Goal: Task Accomplishment & Management: Use online tool/utility

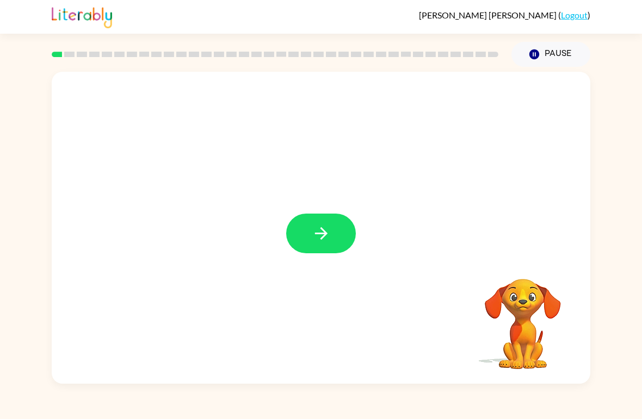
click at [318, 241] on icon "button" at bounding box center [321, 233] width 19 height 19
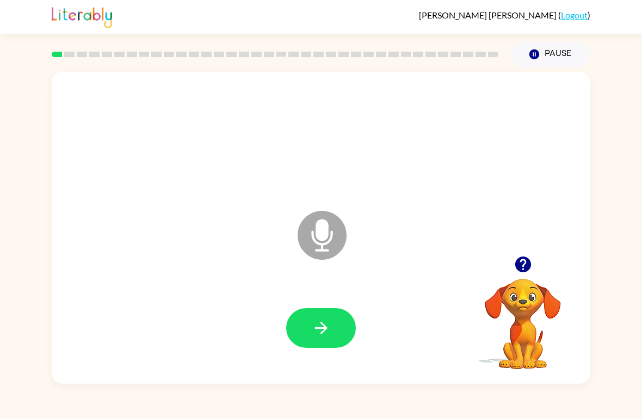
click at [332, 347] on button "button" at bounding box center [321, 328] width 70 height 40
click at [318, 347] on button "button" at bounding box center [321, 328] width 70 height 40
click at [319, 341] on button "button" at bounding box center [321, 328] width 70 height 40
click at [336, 321] on button "button" at bounding box center [321, 328] width 70 height 40
click at [342, 339] on button "button" at bounding box center [321, 328] width 70 height 40
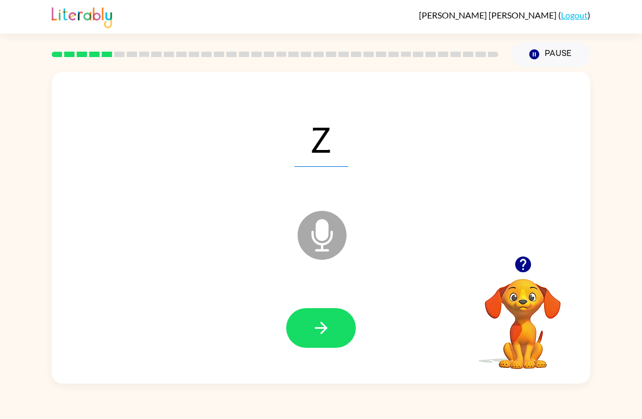
click at [325, 333] on icon "button" at bounding box center [321, 328] width 19 height 19
click at [337, 310] on button "button" at bounding box center [321, 328] width 70 height 40
click at [320, 336] on icon "button" at bounding box center [321, 328] width 19 height 19
click at [332, 332] on button "button" at bounding box center [321, 328] width 70 height 40
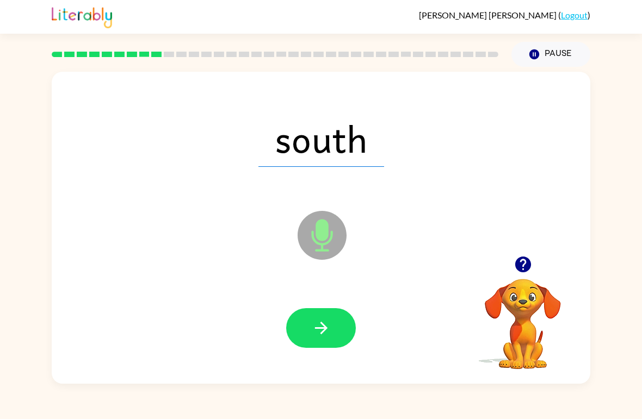
click at [325, 348] on button "button" at bounding box center [321, 328] width 70 height 40
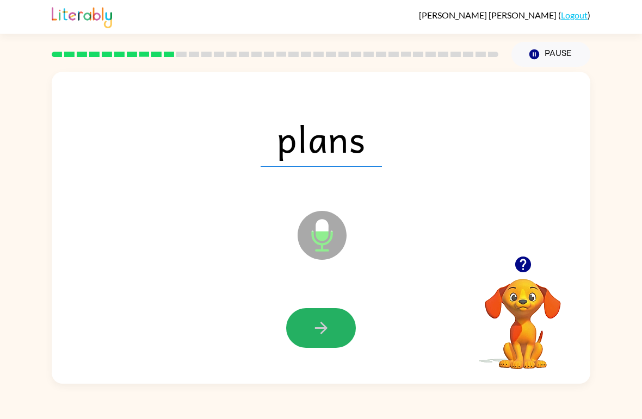
click at [325, 343] on button "button" at bounding box center [321, 328] width 70 height 40
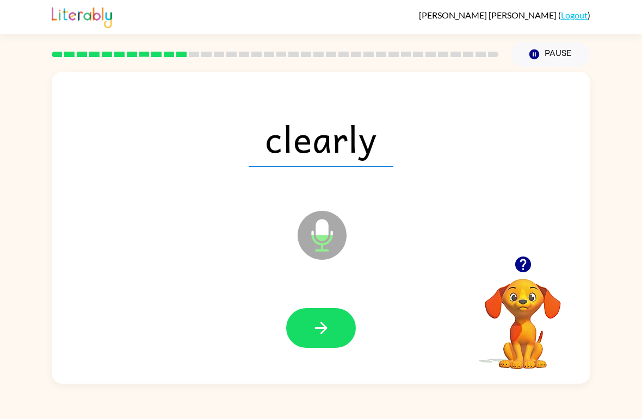
click at [308, 339] on button "button" at bounding box center [321, 328] width 70 height 40
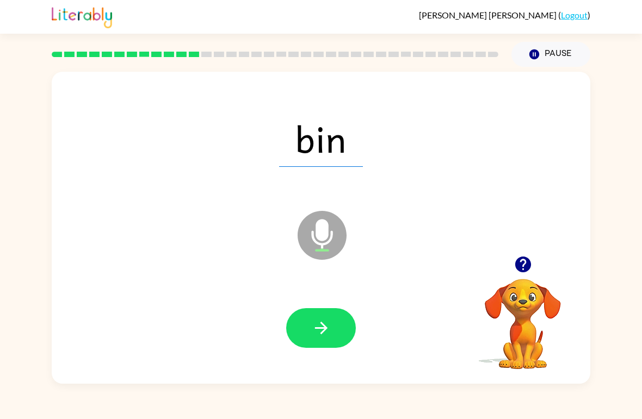
click at [317, 327] on icon "button" at bounding box center [321, 328] width 19 height 19
click at [321, 321] on icon "button" at bounding box center [321, 328] width 19 height 19
click at [325, 329] on icon "button" at bounding box center [320, 328] width 13 height 13
click at [329, 327] on icon "button" at bounding box center [321, 328] width 19 height 19
click at [327, 329] on icon "button" at bounding box center [321, 328] width 19 height 19
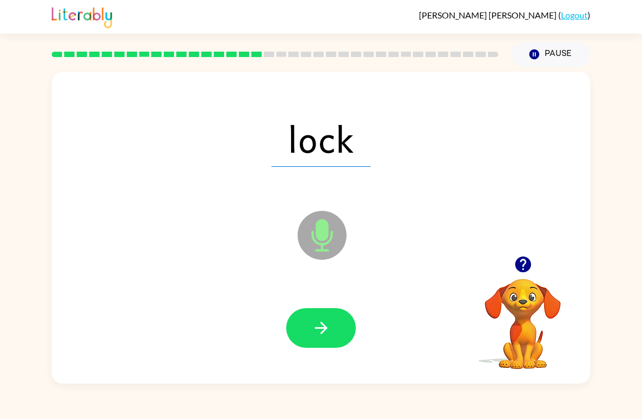
click at [322, 342] on button "button" at bounding box center [321, 328] width 70 height 40
click at [323, 321] on icon "button" at bounding box center [321, 328] width 19 height 19
click at [325, 336] on icon "button" at bounding box center [321, 328] width 19 height 19
click at [331, 339] on button "button" at bounding box center [321, 328] width 70 height 40
click at [322, 333] on icon "button" at bounding box center [320, 328] width 13 height 13
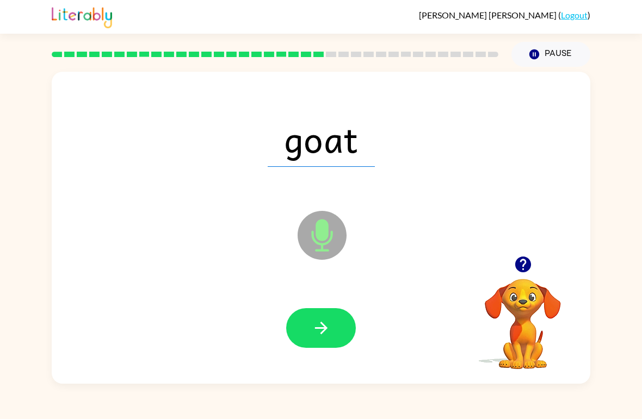
click at [331, 334] on button "button" at bounding box center [321, 328] width 70 height 40
click at [327, 337] on icon "button" at bounding box center [321, 328] width 19 height 19
click at [318, 328] on icon "button" at bounding box center [321, 328] width 19 height 19
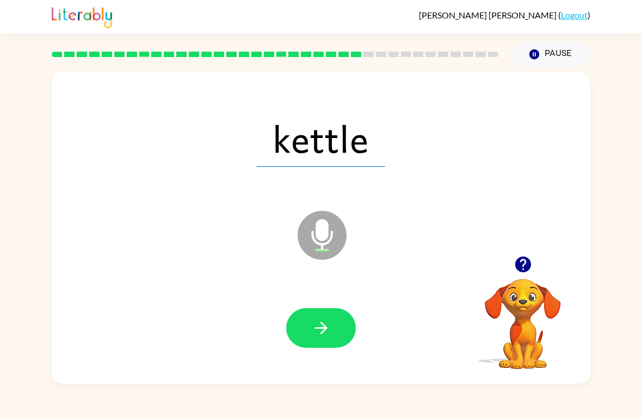
click at [318, 348] on button "button" at bounding box center [321, 328] width 70 height 40
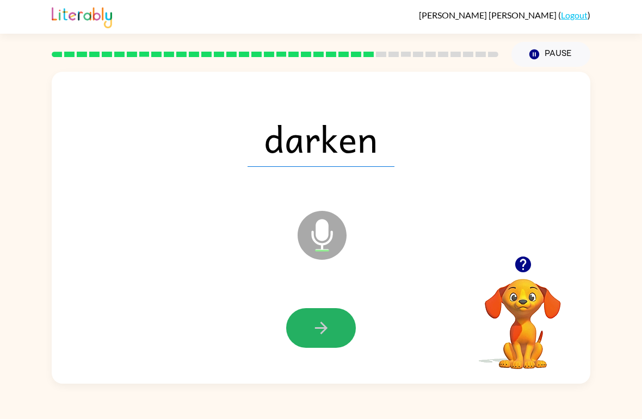
click at [326, 324] on icon "button" at bounding box center [321, 328] width 19 height 19
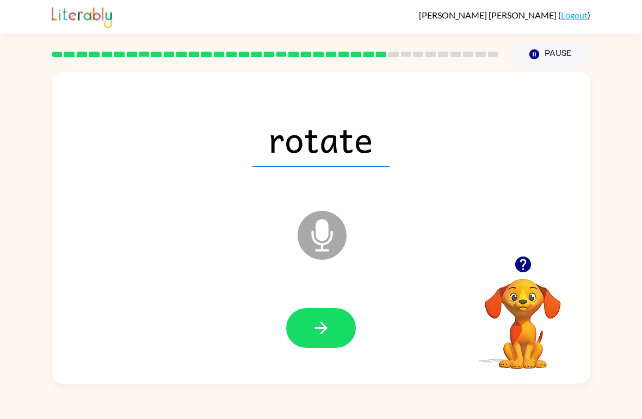
click at [319, 337] on icon "button" at bounding box center [321, 328] width 19 height 19
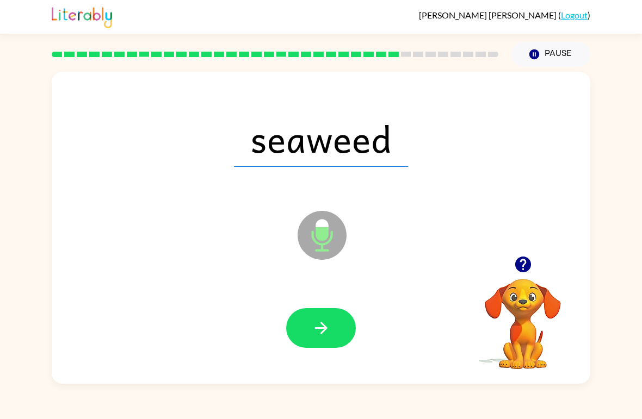
click at [316, 348] on button "button" at bounding box center [321, 328] width 70 height 40
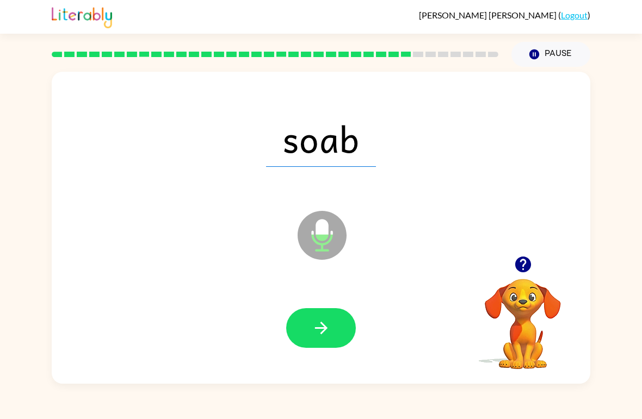
click at [341, 302] on div at bounding box center [321, 329] width 517 height 90
click at [330, 335] on icon "button" at bounding box center [321, 328] width 19 height 19
click at [315, 337] on icon "button" at bounding box center [321, 328] width 19 height 19
click at [317, 329] on icon "button" at bounding box center [320, 328] width 13 height 13
click at [331, 336] on button "button" at bounding box center [321, 328] width 70 height 40
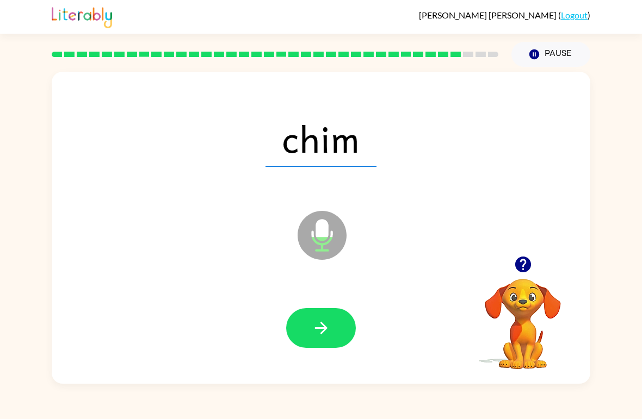
click at [315, 329] on icon "button" at bounding box center [320, 328] width 13 height 13
click at [332, 329] on button "button" at bounding box center [321, 328] width 70 height 40
click at [334, 325] on button "button" at bounding box center [321, 328] width 70 height 40
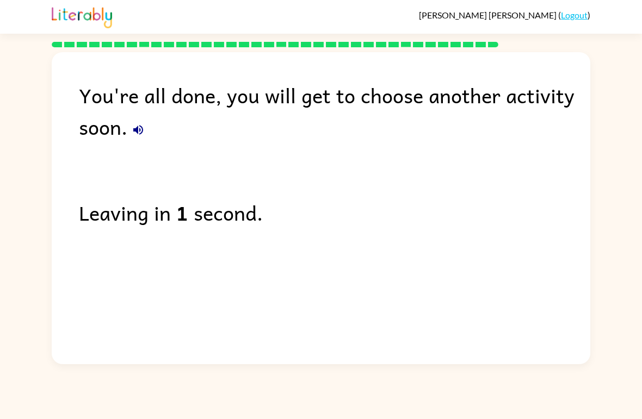
click at [139, 141] on button "button" at bounding box center [138, 130] width 22 height 22
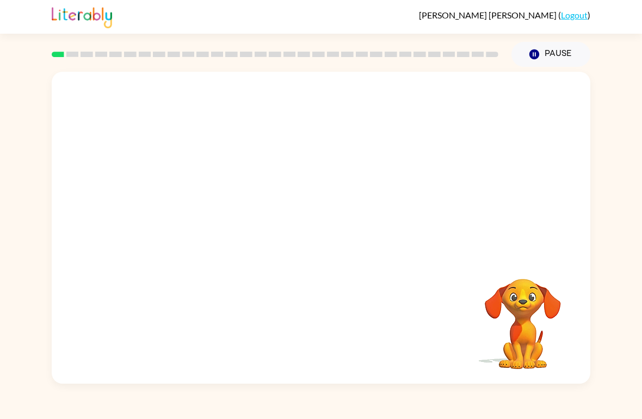
click at [296, 178] on video "Your browser must support playing .mp4 files to use Literably. Please try using…" at bounding box center [321, 164] width 539 height 184
click at [288, 177] on video "Your browser must support playing .mp4 files to use Literably. Please try using…" at bounding box center [321, 164] width 539 height 184
click at [290, 176] on video "Your browser must support playing .mp4 files to use Literably. Please try using…" at bounding box center [321, 164] width 539 height 184
click at [347, 203] on video "Your browser must support playing .mp4 files to use Literably. Please try using…" at bounding box center [321, 164] width 539 height 184
click at [374, 165] on video "Your browser must support playing .mp4 files to use Literably. Please try using…" at bounding box center [321, 164] width 539 height 184
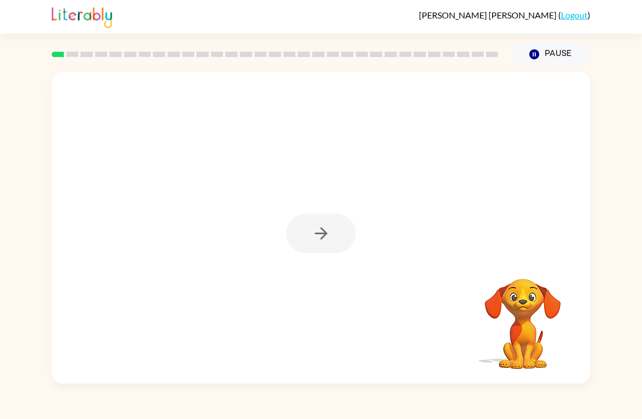
click at [325, 226] on div at bounding box center [321, 234] width 70 height 40
click at [301, 227] on div at bounding box center [321, 234] width 70 height 40
click at [311, 255] on div at bounding box center [321, 228] width 539 height 312
click at [303, 235] on button "button" at bounding box center [321, 234] width 70 height 40
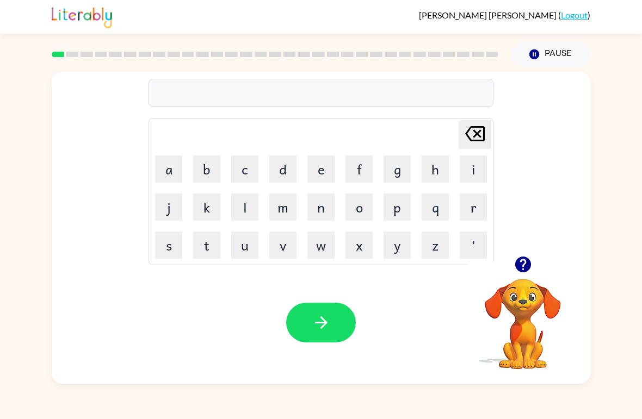
click at [518, 267] on icon "button" at bounding box center [523, 265] width 16 height 16
click at [472, 199] on button "r" at bounding box center [473, 207] width 27 height 27
click at [317, 163] on button "e" at bounding box center [320, 169] width 27 height 27
click at [284, 172] on button "d" at bounding box center [282, 169] width 27 height 27
click at [475, 137] on icon at bounding box center [475, 133] width 20 height 15
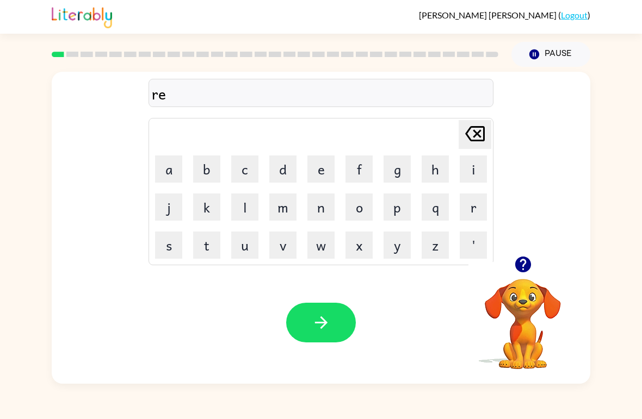
click at [212, 171] on button "b" at bounding box center [206, 169] width 27 height 27
click at [317, 330] on icon "button" at bounding box center [321, 322] width 19 height 19
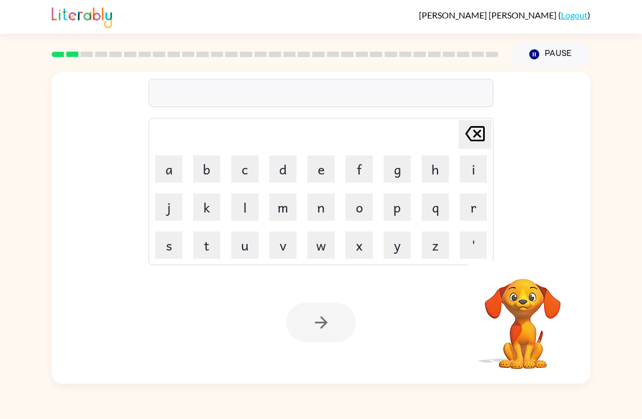
click at [284, 215] on button "m" at bounding box center [282, 207] width 27 height 27
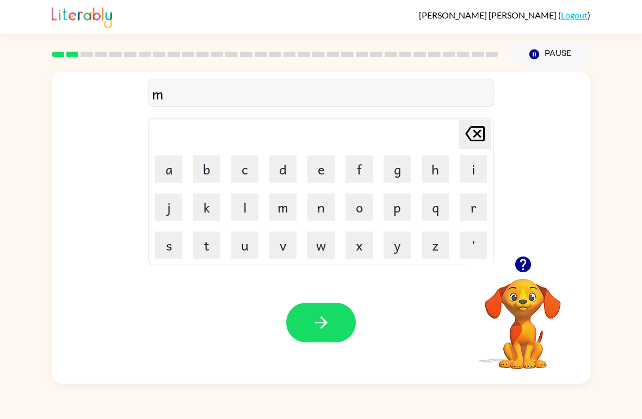
click at [360, 209] on button "o" at bounding box center [358, 207] width 27 height 27
click at [240, 247] on button "u" at bounding box center [244, 245] width 27 height 27
click at [210, 244] on button "t" at bounding box center [206, 245] width 27 height 27
click at [398, 168] on button "g" at bounding box center [396, 169] width 27 height 27
click at [473, 139] on icon "[PERSON_NAME] last character input" at bounding box center [475, 134] width 26 height 26
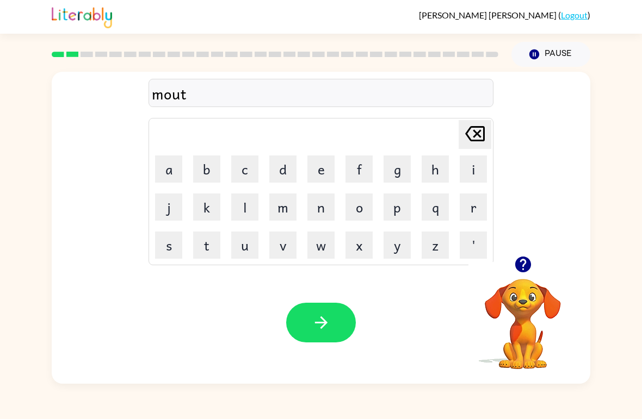
click at [430, 178] on button "h" at bounding box center [435, 169] width 27 height 27
click at [319, 334] on button "button" at bounding box center [321, 323] width 70 height 40
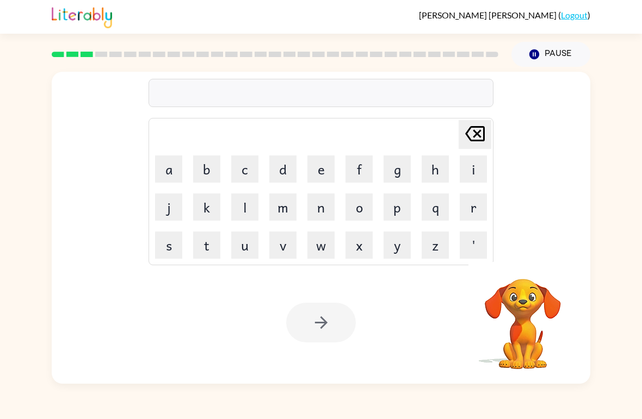
click at [275, 172] on button "d" at bounding box center [282, 169] width 27 height 27
click at [313, 179] on button "e" at bounding box center [320, 169] width 27 height 27
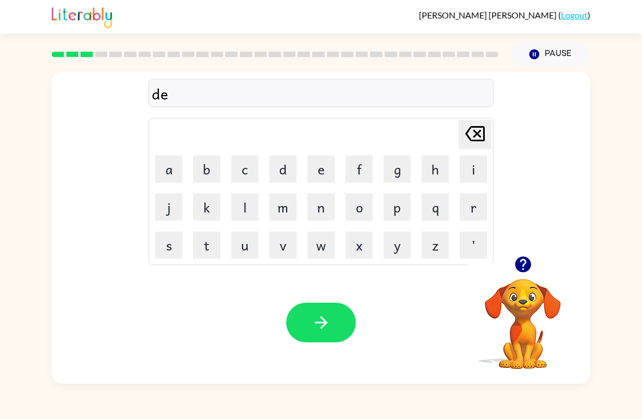
click at [325, 214] on button "n" at bounding box center [320, 207] width 27 height 27
click at [318, 323] on icon "button" at bounding box center [321, 322] width 19 height 19
click at [166, 246] on button "s" at bounding box center [168, 245] width 27 height 27
click at [391, 208] on button "p" at bounding box center [396, 207] width 27 height 27
click at [368, 209] on button "o" at bounding box center [358, 207] width 27 height 27
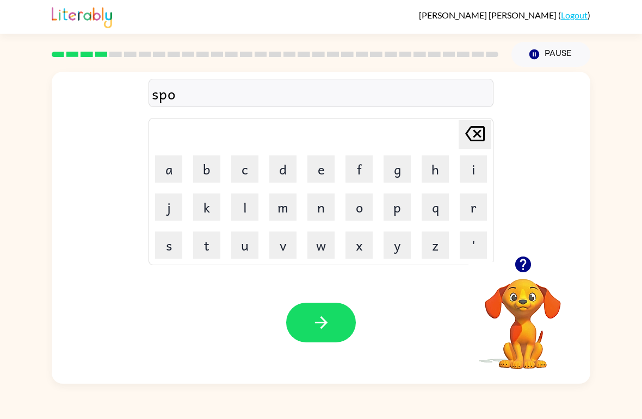
click at [218, 246] on button "t" at bounding box center [206, 245] width 27 height 27
click at [304, 342] on button "button" at bounding box center [321, 323] width 70 height 40
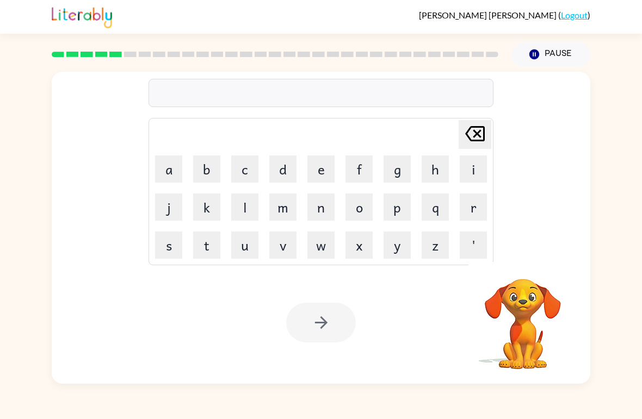
click at [178, 246] on button "s" at bounding box center [168, 245] width 27 height 27
click at [313, 167] on button "e" at bounding box center [320, 169] width 27 height 27
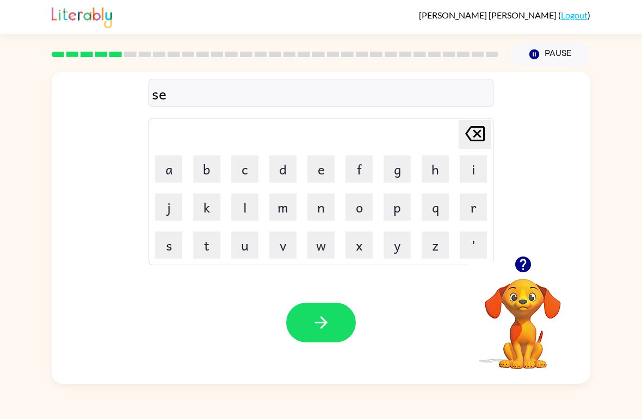
click at [399, 203] on button "p" at bounding box center [396, 207] width 27 height 27
click at [475, 137] on icon at bounding box center [475, 133] width 20 height 15
click at [467, 144] on icon "[PERSON_NAME] last character input" at bounding box center [475, 134] width 26 height 26
click at [328, 253] on button "w" at bounding box center [320, 245] width 27 height 27
click at [333, 177] on button "e" at bounding box center [320, 169] width 27 height 27
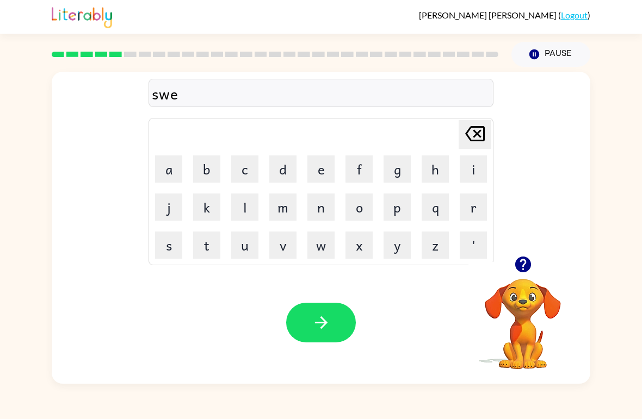
click at [400, 212] on button "p" at bounding box center [396, 207] width 27 height 27
click at [216, 244] on button "t" at bounding box center [206, 245] width 27 height 27
click at [322, 335] on button "button" at bounding box center [321, 323] width 70 height 40
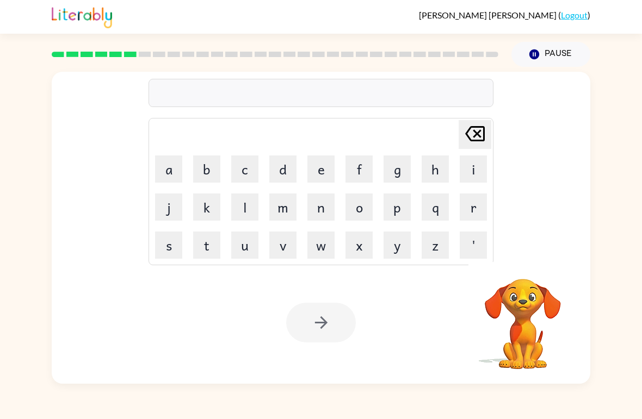
click at [395, 213] on button "p" at bounding box center [396, 207] width 27 height 27
click at [473, 168] on button "i" at bounding box center [473, 169] width 27 height 27
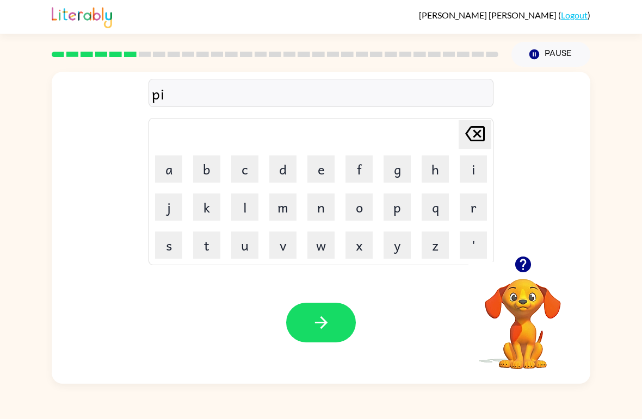
click at [324, 165] on button "e" at bounding box center [320, 169] width 27 height 27
click at [330, 319] on icon "button" at bounding box center [321, 322] width 19 height 19
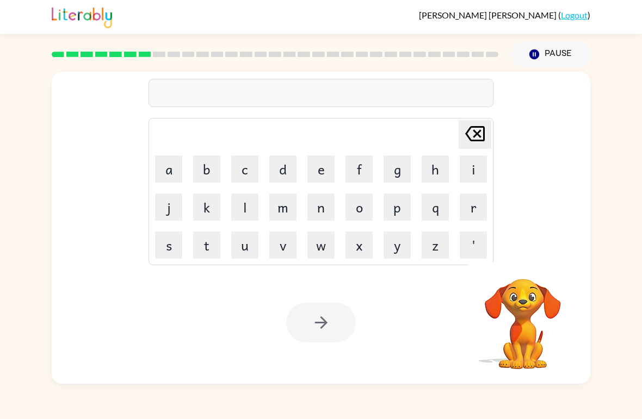
click at [243, 169] on button "c" at bounding box center [244, 169] width 27 height 27
click at [167, 174] on button "a" at bounding box center [168, 169] width 27 height 27
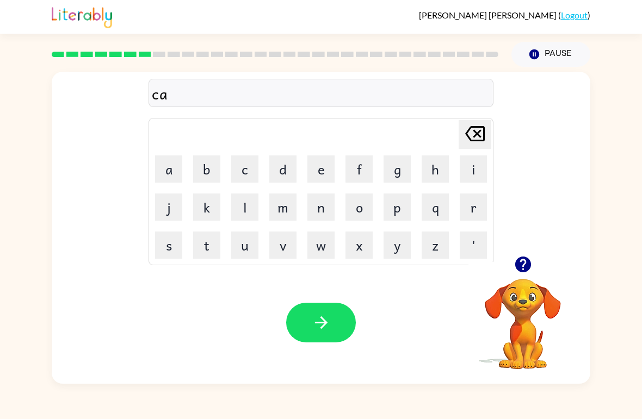
click at [325, 213] on button "n" at bounding box center [320, 207] width 27 height 27
click at [288, 180] on button "d" at bounding box center [282, 169] width 27 height 27
click at [323, 178] on button "e" at bounding box center [320, 169] width 27 height 27
click at [246, 216] on button "l" at bounding box center [244, 207] width 27 height 27
click at [326, 337] on button "button" at bounding box center [321, 323] width 70 height 40
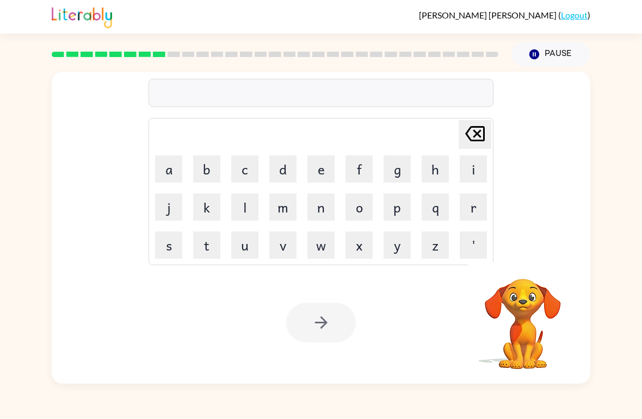
click at [212, 170] on button "b" at bounding box center [206, 169] width 27 height 27
click at [169, 173] on button "a" at bounding box center [168, 169] width 27 height 27
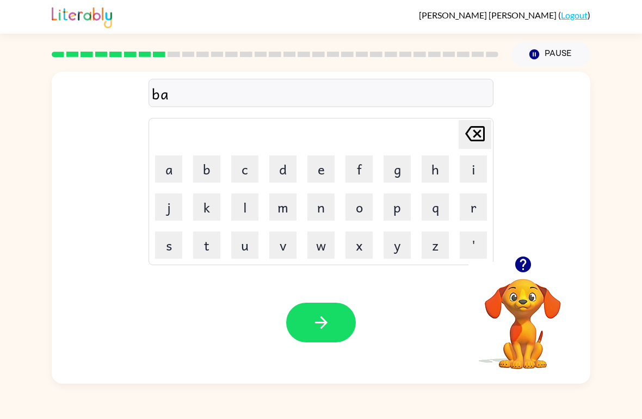
click at [207, 244] on button "t" at bounding box center [206, 245] width 27 height 27
click at [436, 182] on button "h" at bounding box center [435, 169] width 27 height 27
click at [313, 333] on button "button" at bounding box center [321, 323] width 70 height 40
click at [244, 162] on button "c" at bounding box center [244, 169] width 27 height 27
click at [247, 206] on button "l" at bounding box center [244, 207] width 27 height 27
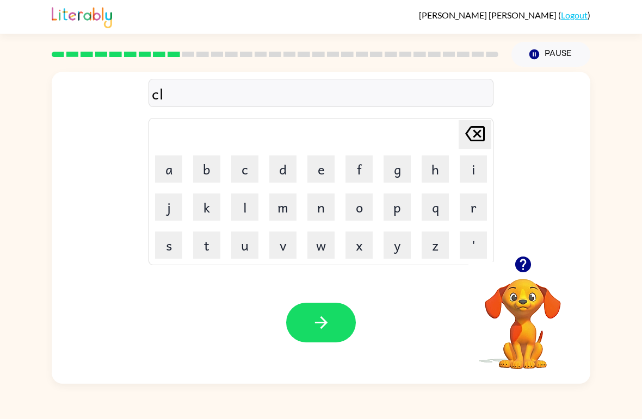
click at [359, 212] on button "o" at bounding box center [358, 207] width 27 height 27
click at [326, 249] on button "w" at bounding box center [320, 245] width 27 height 27
click at [320, 214] on button "n" at bounding box center [320, 207] width 27 height 27
click at [320, 342] on button "button" at bounding box center [321, 323] width 70 height 40
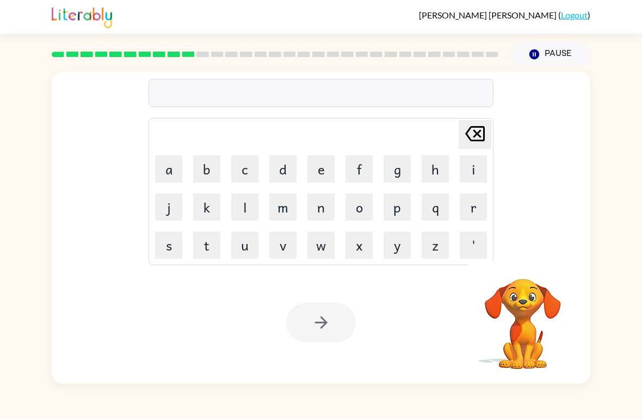
click at [175, 250] on button "s" at bounding box center [168, 245] width 27 height 27
click at [428, 165] on button "h" at bounding box center [435, 169] width 27 height 27
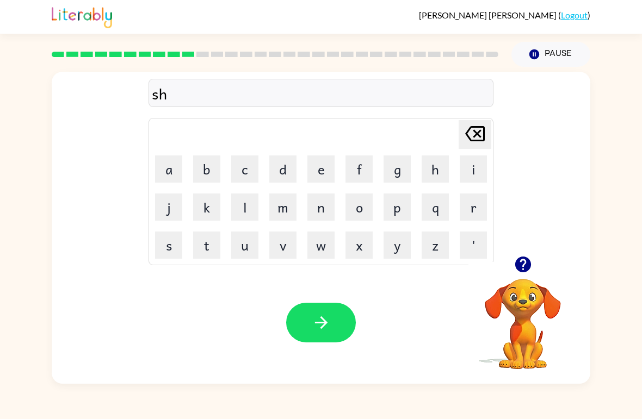
click at [363, 220] on button "o" at bounding box center [358, 207] width 27 height 27
click at [209, 202] on button "k" at bounding box center [206, 207] width 27 height 27
click at [296, 313] on button "button" at bounding box center [321, 323] width 70 height 40
click at [400, 178] on button "g" at bounding box center [396, 169] width 27 height 27
click at [165, 172] on button "a" at bounding box center [168, 169] width 27 height 27
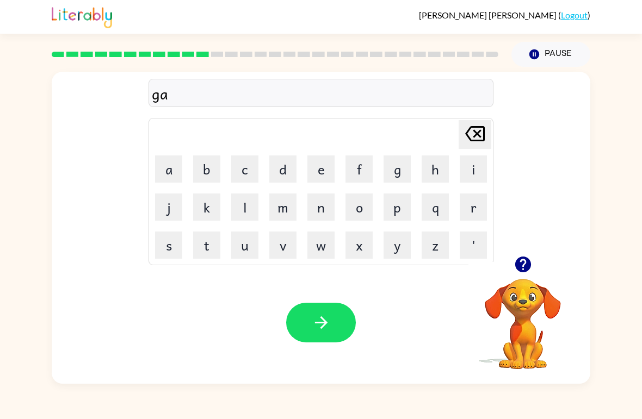
click at [433, 250] on button "z" at bounding box center [435, 245] width 27 height 27
click at [294, 338] on button "button" at bounding box center [321, 323] width 70 height 40
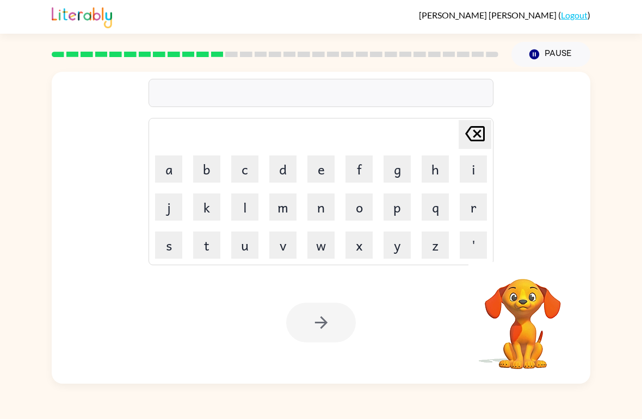
click at [485, 165] on button "i" at bounding box center [473, 169] width 27 height 27
click at [219, 213] on button "k" at bounding box center [206, 207] width 27 height 27
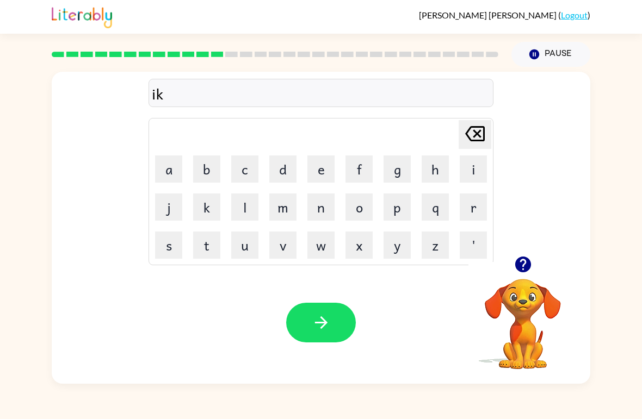
click at [485, 132] on icon "[PERSON_NAME] last character input" at bounding box center [475, 134] width 26 height 26
click at [482, 172] on button "i" at bounding box center [473, 169] width 27 height 27
click at [484, 137] on icon at bounding box center [475, 133] width 20 height 15
click at [482, 140] on icon at bounding box center [475, 133] width 20 height 15
click at [475, 173] on button "i" at bounding box center [473, 169] width 27 height 27
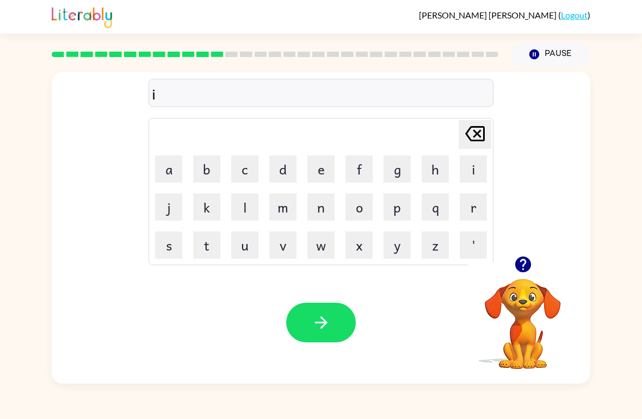
click at [208, 202] on button "k" at bounding box center [206, 207] width 27 height 27
click at [182, 252] on button "s" at bounding box center [168, 245] width 27 height 27
click at [393, 220] on button "p" at bounding box center [396, 207] width 27 height 27
click at [250, 214] on button "l" at bounding box center [244, 207] width 27 height 27
click at [366, 211] on button "o" at bounding box center [358, 207] width 27 height 27
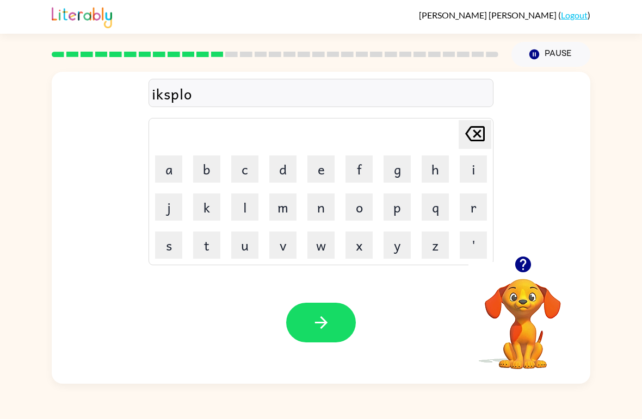
click at [290, 173] on button "d" at bounding box center [282, 169] width 27 height 27
click at [310, 341] on button "button" at bounding box center [321, 323] width 70 height 40
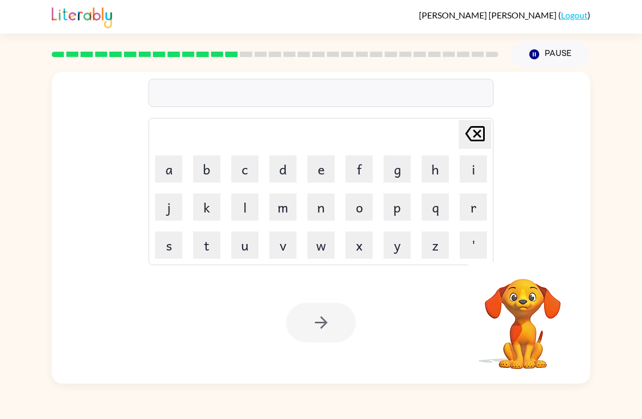
click at [163, 243] on button "s" at bounding box center [168, 245] width 27 height 27
click at [316, 247] on button "w" at bounding box center [320, 245] width 27 height 27
click at [328, 181] on button "e" at bounding box center [320, 169] width 27 height 27
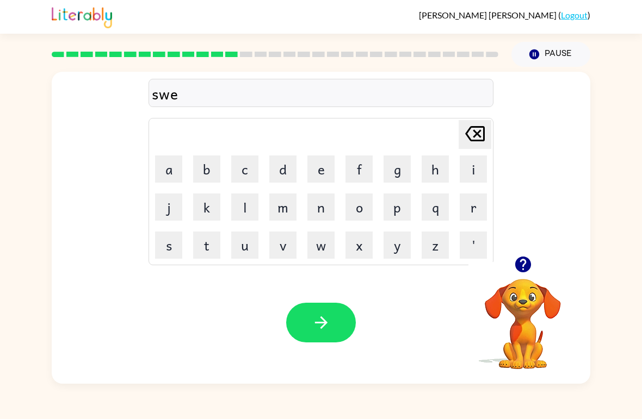
click at [212, 248] on button "t" at bounding box center [206, 245] width 27 height 27
click at [323, 211] on button "n" at bounding box center [320, 207] width 27 height 27
click at [327, 177] on button "e" at bounding box center [320, 169] width 27 height 27
click at [169, 246] on button "s" at bounding box center [168, 245] width 27 height 27
click at [307, 339] on button "button" at bounding box center [321, 323] width 70 height 40
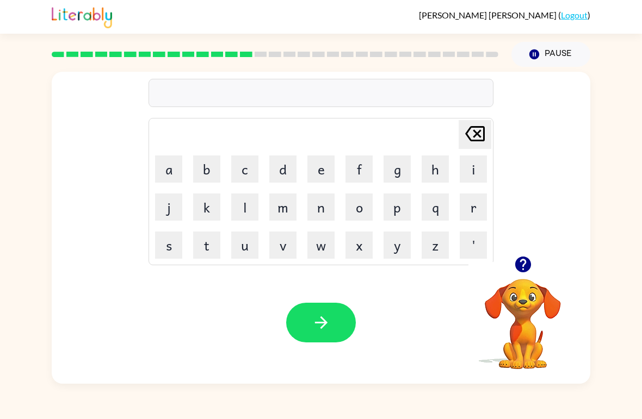
click at [480, 180] on button "i" at bounding box center [473, 169] width 27 height 27
click at [400, 216] on button "p" at bounding box center [396, 207] width 27 height 27
click at [359, 219] on button "o" at bounding box center [358, 207] width 27 height 27
click at [487, 139] on icon "[PERSON_NAME] last character input" at bounding box center [475, 134] width 26 height 26
click at [486, 139] on icon "[PERSON_NAME] last character input" at bounding box center [475, 134] width 26 height 26
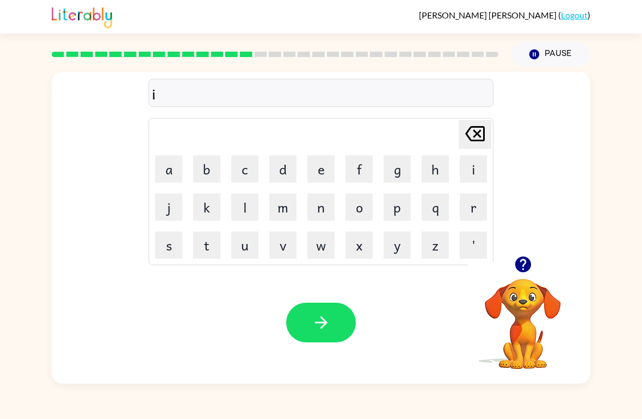
click at [474, 146] on icon "[PERSON_NAME] last character input" at bounding box center [475, 134] width 26 height 26
click at [441, 177] on button "h" at bounding box center [435, 169] width 27 height 27
click at [482, 170] on button "i" at bounding box center [473, 169] width 27 height 27
click at [394, 220] on button "p" at bounding box center [396, 207] width 27 height 27
click at [369, 215] on button "o" at bounding box center [358, 207] width 27 height 27
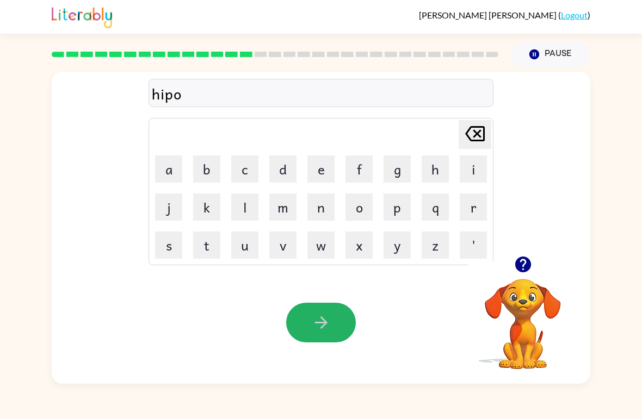
click at [337, 335] on button "button" at bounding box center [321, 323] width 70 height 40
click at [361, 167] on button "f" at bounding box center [358, 169] width 27 height 27
click at [360, 215] on button "o" at bounding box center [358, 207] width 27 height 27
click at [479, 218] on button "r" at bounding box center [473, 207] width 27 height 27
click at [213, 211] on button "k" at bounding box center [206, 207] width 27 height 27
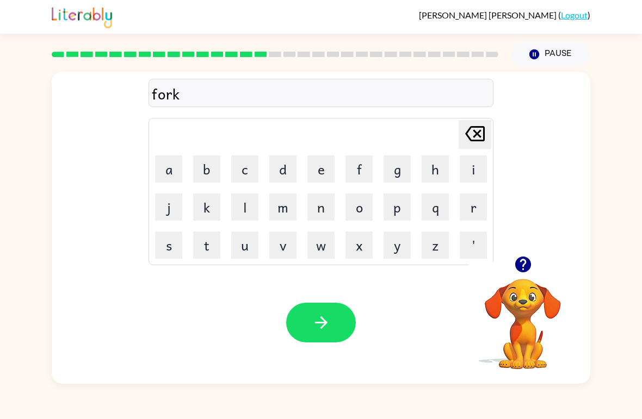
click at [321, 340] on button "button" at bounding box center [321, 323] width 70 height 40
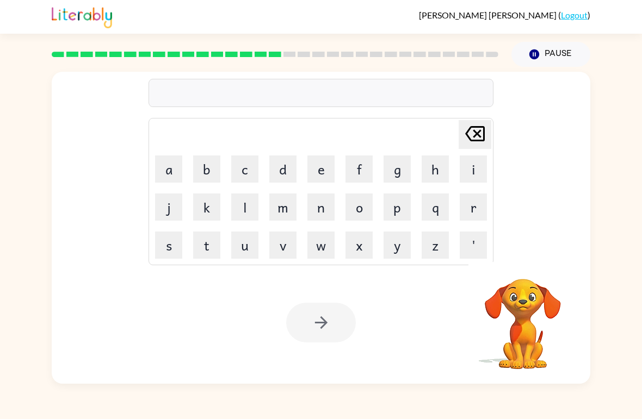
click at [323, 172] on button "e" at bounding box center [320, 169] width 27 height 27
click at [287, 172] on button "d" at bounding box center [282, 169] width 27 height 27
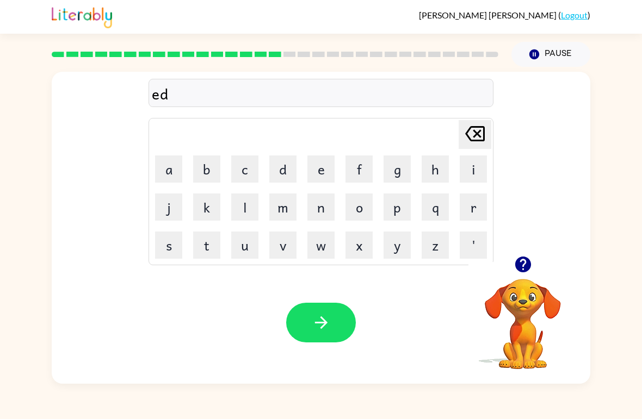
click at [480, 165] on button "i" at bounding box center [473, 169] width 27 height 27
click at [475, 139] on icon "[PERSON_NAME] last character input" at bounding box center [475, 134] width 26 height 26
click at [475, 140] on icon at bounding box center [475, 133] width 20 height 15
click at [328, 248] on button "w" at bounding box center [320, 245] width 27 height 27
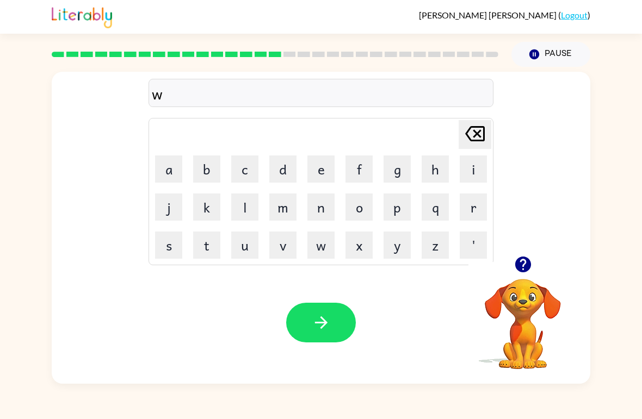
click at [328, 176] on button "e" at bounding box center [320, 169] width 27 height 27
click at [289, 173] on button "d" at bounding box center [282, 169] width 27 height 27
click at [490, 133] on button "[PERSON_NAME] last character input" at bounding box center [475, 134] width 33 height 29
click at [215, 179] on button "b" at bounding box center [206, 169] width 27 height 27
click at [323, 332] on icon "button" at bounding box center [321, 322] width 19 height 19
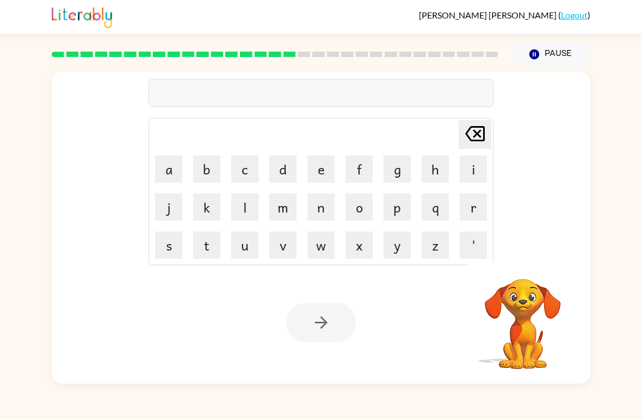
click at [176, 253] on button "s" at bounding box center [168, 245] width 27 height 27
click at [243, 214] on button "l" at bounding box center [244, 207] width 27 height 27
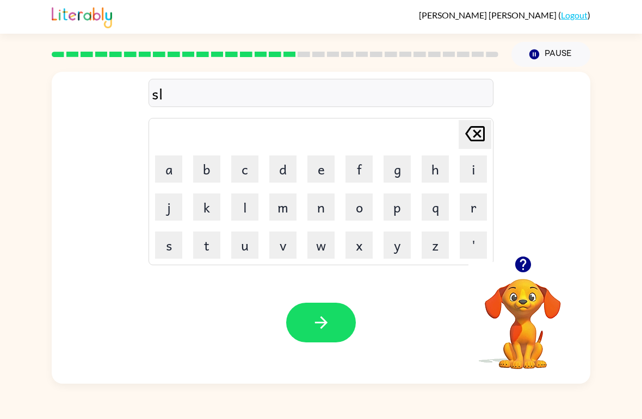
click at [315, 177] on button "e" at bounding box center [320, 169] width 27 height 27
click at [434, 212] on button "q" at bounding box center [435, 207] width 27 height 27
click at [477, 140] on icon at bounding box center [475, 133] width 20 height 15
click at [404, 216] on button "p" at bounding box center [396, 207] width 27 height 27
click at [205, 251] on button "t" at bounding box center [206, 245] width 27 height 27
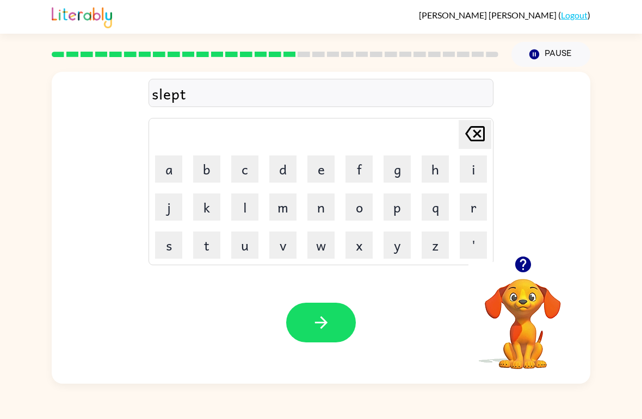
click at [306, 333] on button "button" at bounding box center [321, 323] width 70 height 40
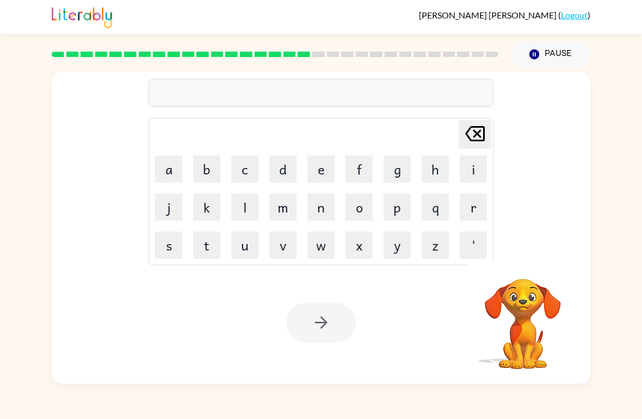
click at [438, 171] on button "h" at bounding box center [435, 169] width 27 height 27
click at [180, 174] on button "a" at bounding box center [168, 169] width 27 height 27
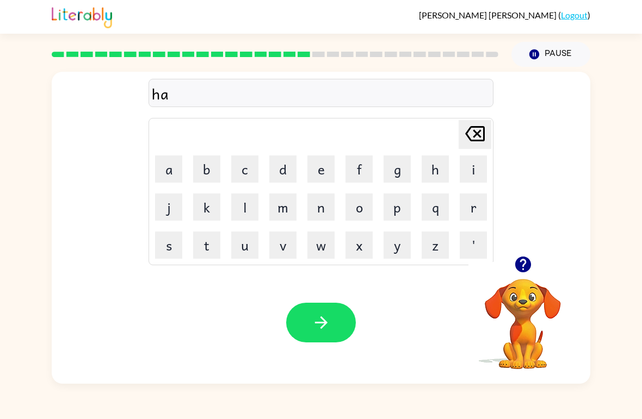
click at [477, 219] on button "r" at bounding box center [473, 207] width 27 height 27
click at [282, 182] on button "d" at bounding box center [282, 169] width 27 height 27
click at [479, 143] on icon "[PERSON_NAME] last character input" at bounding box center [475, 134] width 26 height 26
click at [289, 175] on button "d" at bounding box center [282, 169] width 27 height 27
click at [324, 335] on button "button" at bounding box center [321, 323] width 70 height 40
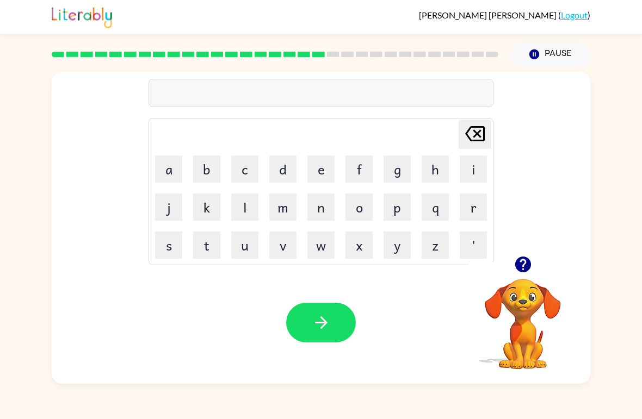
click at [470, 219] on button "r" at bounding box center [473, 207] width 27 height 27
click at [360, 212] on button "o" at bounding box center [358, 207] width 27 height 27
click at [292, 167] on button "d" at bounding box center [282, 169] width 27 height 27
click at [324, 353] on div "Your browser must support playing .mp4 files to use Literably. Please try using…" at bounding box center [321, 323] width 539 height 122
click at [342, 320] on button "button" at bounding box center [321, 323] width 70 height 40
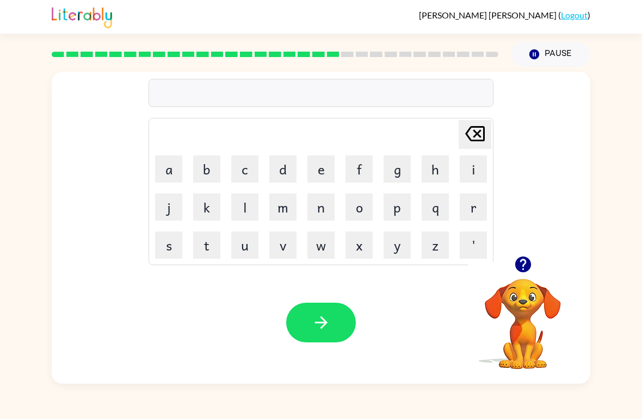
click at [475, 202] on button "r" at bounding box center [473, 207] width 27 height 27
click at [329, 166] on button "e" at bounding box center [320, 169] width 27 height 27
click at [182, 247] on button "s" at bounding box center [168, 245] width 27 height 27
click at [281, 170] on button "d" at bounding box center [282, 169] width 27 height 27
click at [313, 176] on button "e" at bounding box center [320, 169] width 27 height 27
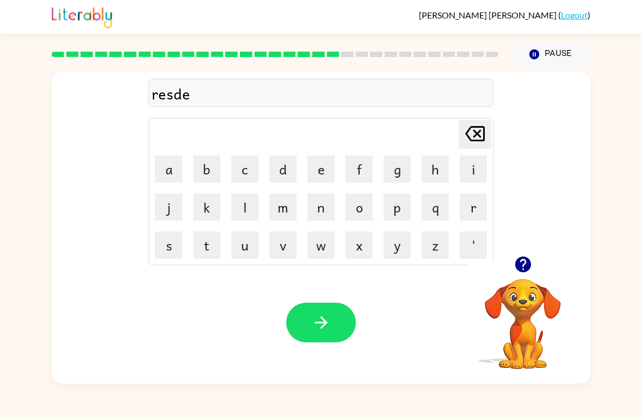
click at [479, 137] on icon at bounding box center [475, 133] width 20 height 15
click at [468, 182] on button "i" at bounding box center [473, 169] width 27 height 27
click at [296, 178] on button "d" at bounding box center [282, 169] width 27 height 27
click at [315, 337] on button "button" at bounding box center [321, 323] width 70 height 40
click at [328, 257] on button "w" at bounding box center [320, 245] width 27 height 27
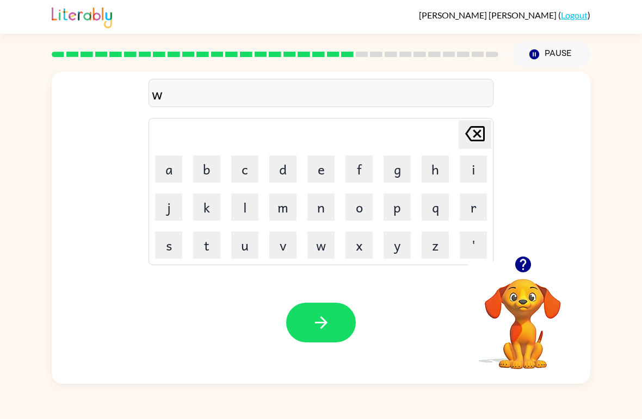
click at [176, 169] on button "a" at bounding box center [168, 169] width 27 height 27
click at [212, 213] on button "k" at bounding box center [206, 207] width 27 height 27
click at [324, 178] on button "e" at bounding box center [320, 169] width 27 height 27
click at [334, 328] on button "button" at bounding box center [321, 323] width 70 height 40
click at [171, 251] on button "s" at bounding box center [168, 245] width 27 height 27
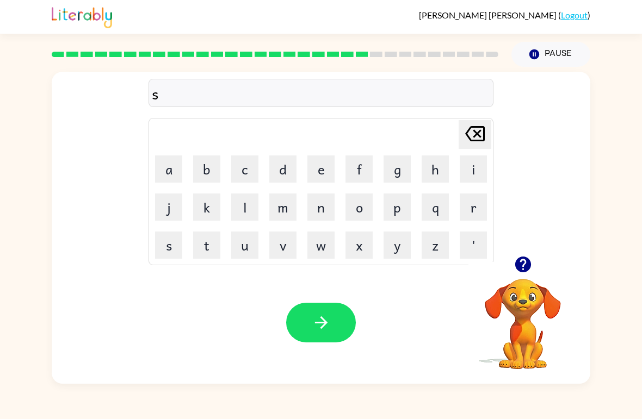
click at [330, 209] on button "n" at bounding box center [320, 207] width 27 height 27
click at [359, 205] on button "o" at bounding box center [358, 207] width 27 height 27
click at [290, 205] on button "m" at bounding box center [282, 207] width 27 height 27
click at [180, 176] on button "a" at bounding box center [168, 169] width 27 height 27
click at [325, 218] on button "n" at bounding box center [320, 207] width 27 height 27
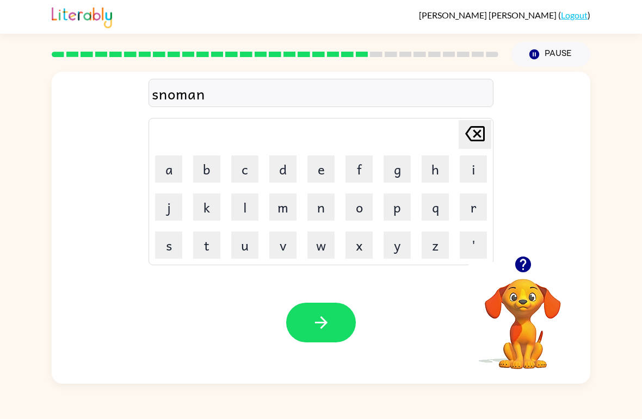
click at [332, 343] on button "button" at bounding box center [321, 323] width 70 height 40
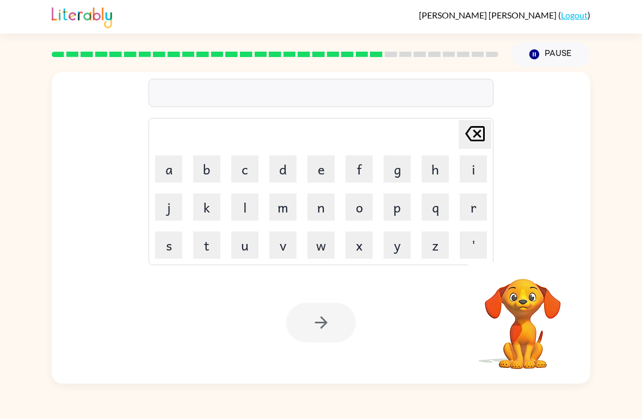
click at [329, 251] on button "w" at bounding box center [320, 245] width 27 height 27
click at [480, 173] on button "i" at bounding box center [473, 169] width 27 height 27
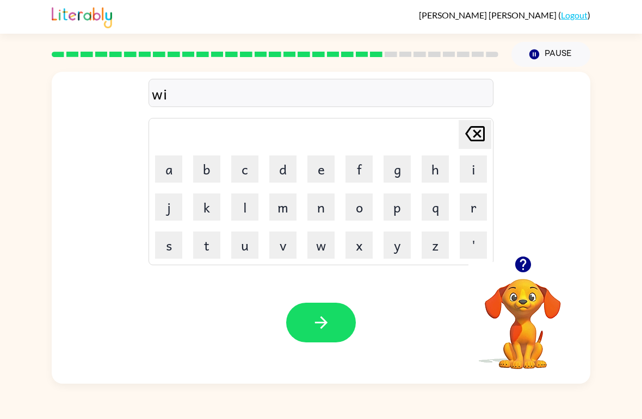
click at [321, 213] on button "n" at bounding box center [320, 207] width 27 height 27
click at [205, 243] on button "t" at bounding box center [206, 245] width 27 height 27
click at [322, 173] on button "e" at bounding box center [320, 169] width 27 height 27
click at [474, 213] on button "r" at bounding box center [473, 207] width 27 height 27
click at [306, 342] on button "button" at bounding box center [321, 323] width 70 height 40
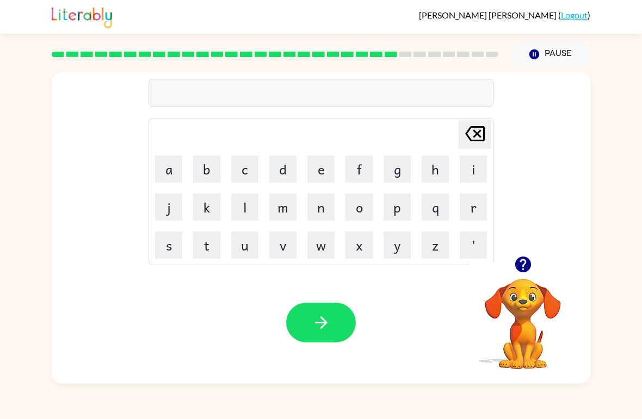
click at [253, 178] on button "c" at bounding box center [244, 169] width 27 height 27
click at [437, 172] on button "h" at bounding box center [435, 169] width 27 height 27
click at [333, 173] on button "e" at bounding box center [320, 169] width 27 height 27
click at [175, 246] on button "s" at bounding box center [168, 245] width 27 height 27
click at [214, 247] on button "t" at bounding box center [206, 245] width 27 height 27
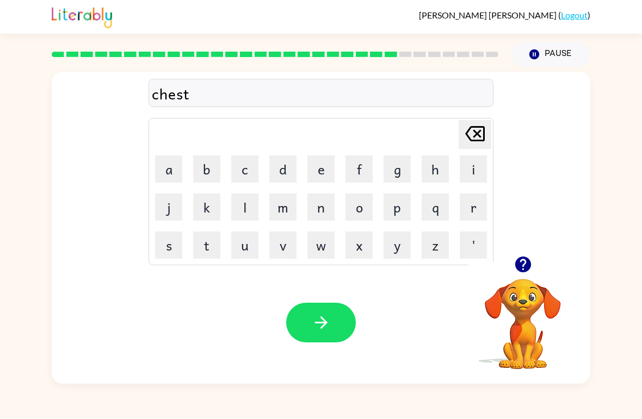
click at [302, 342] on button "button" at bounding box center [321, 323] width 70 height 40
click at [245, 245] on button "u" at bounding box center [244, 245] width 27 height 27
click at [285, 177] on button "d" at bounding box center [282, 169] width 27 height 27
click at [476, 129] on icon "[PERSON_NAME] last character input" at bounding box center [475, 134] width 26 height 26
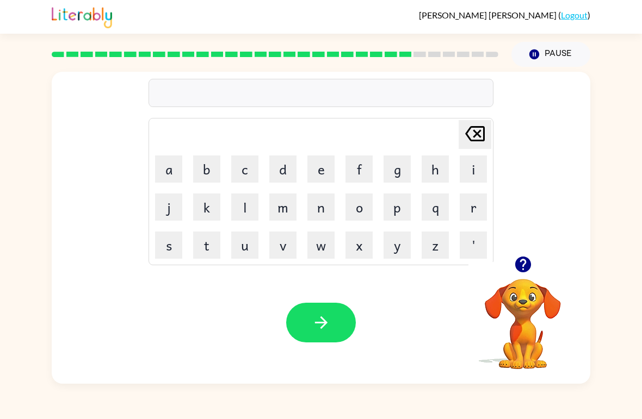
click at [181, 242] on button "s" at bounding box center [168, 245] width 27 height 27
click at [246, 258] on button "u" at bounding box center [244, 245] width 27 height 27
click at [284, 175] on button "d" at bounding box center [282, 169] width 27 height 27
click at [484, 173] on button "i" at bounding box center [473, 169] width 27 height 27
click at [323, 215] on button "n" at bounding box center [320, 207] width 27 height 27
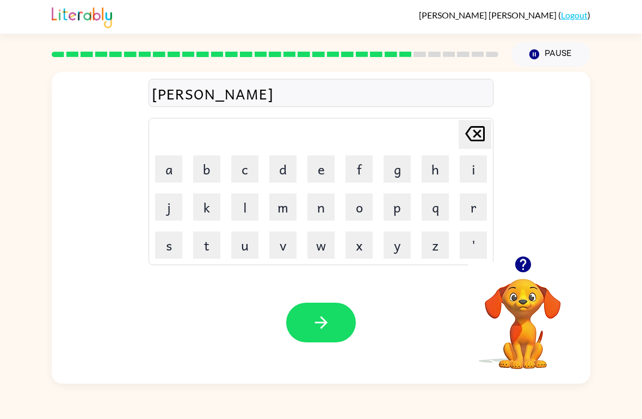
click at [326, 337] on button "button" at bounding box center [321, 323] width 70 height 40
click at [207, 214] on button "k" at bounding box center [206, 207] width 27 height 27
click at [485, 141] on icon "[PERSON_NAME] last character input" at bounding box center [475, 134] width 26 height 26
click at [244, 171] on button "c" at bounding box center [244, 169] width 27 height 27
click at [365, 209] on button "o" at bounding box center [358, 207] width 27 height 27
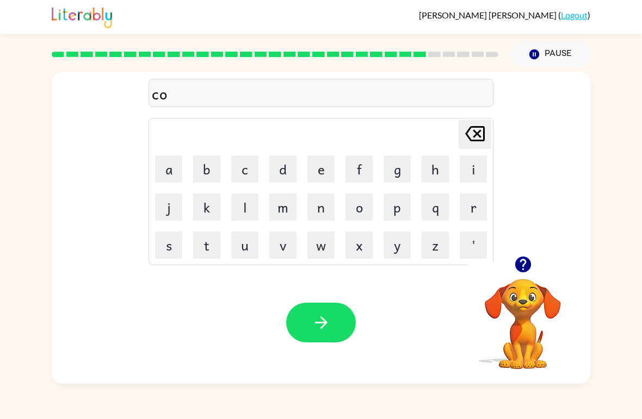
click at [325, 204] on button "n" at bounding box center [320, 207] width 27 height 27
click at [326, 341] on button "button" at bounding box center [321, 323] width 70 height 40
click at [245, 168] on button "c" at bounding box center [244, 169] width 27 height 27
click at [432, 171] on button "h" at bounding box center [435, 169] width 27 height 27
click at [176, 170] on button "a" at bounding box center [168, 169] width 27 height 27
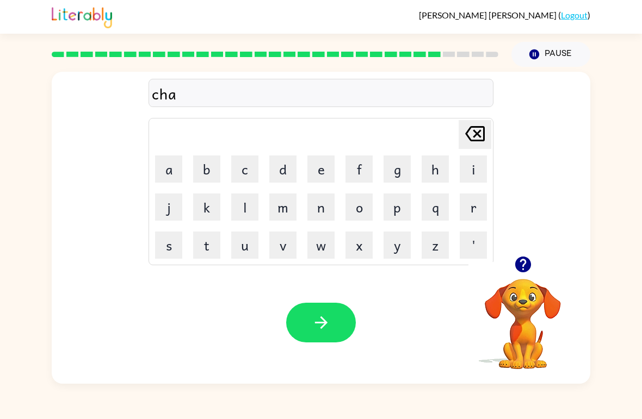
click at [474, 166] on button "i" at bounding box center [473, 169] width 27 height 27
click at [312, 219] on button "n" at bounding box center [320, 207] width 27 height 27
click at [318, 335] on button "button" at bounding box center [321, 323] width 70 height 40
click at [240, 169] on button "c" at bounding box center [244, 169] width 27 height 27
click at [434, 170] on button "h" at bounding box center [435, 169] width 27 height 27
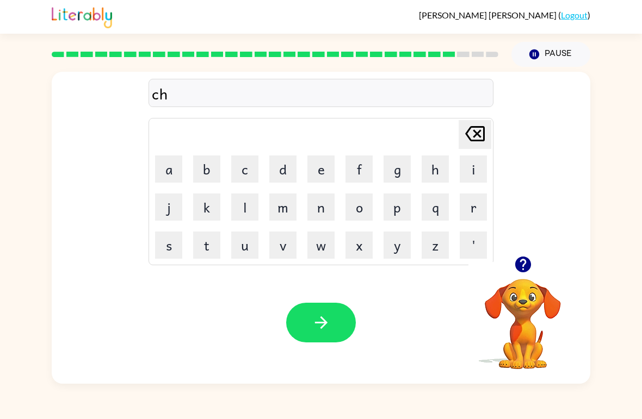
click at [234, 241] on button "u" at bounding box center [244, 245] width 27 height 27
click at [203, 256] on button "t" at bounding box center [206, 245] width 27 height 27
click at [334, 331] on button "button" at bounding box center [321, 323] width 70 height 40
click at [209, 244] on button "t" at bounding box center [206, 245] width 27 height 27
click at [441, 172] on button "h" at bounding box center [435, 169] width 27 height 27
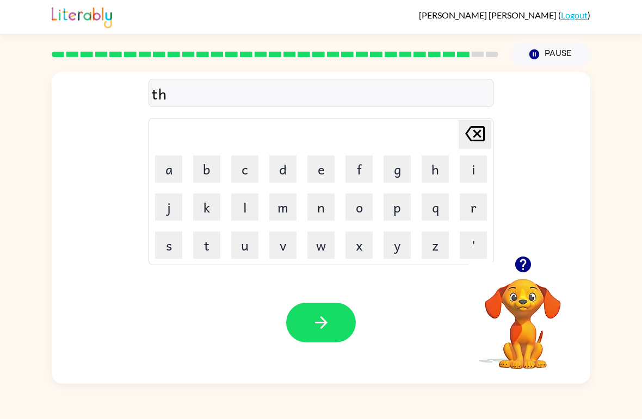
click at [470, 169] on button "i" at bounding box center [473, 169] width 27 height 27
click at [480, 213] on button "r" at bounding box center [473, 207] width 27 height 27
click at [167, 243] on button "s" at bounding box center [168, 245] width 27 height 27
click at [213, 244] on button "t" at bounding box center [206, 245] width 27 height 27
click at [320, 336] on button "button" at bounding box center [321, 323] width 70 height 40
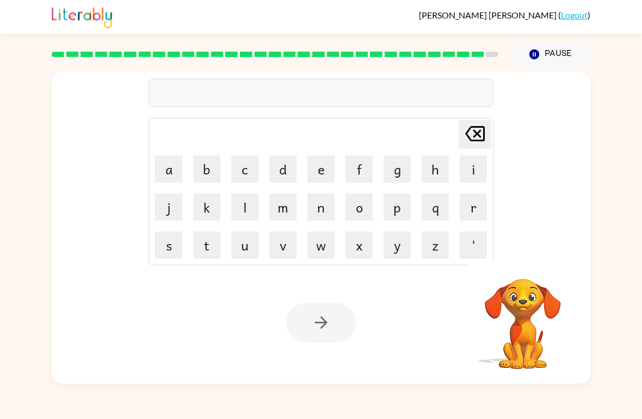
click at [477, 211] on button "r" at bounding box center [473, 207] width 27 height 27
click at [472, 170] on button "i" at bounding box center [473, 169] width 27 height 27
click at [216, 249] on button "t" at bounding box center [206, 245] width 27 height 27
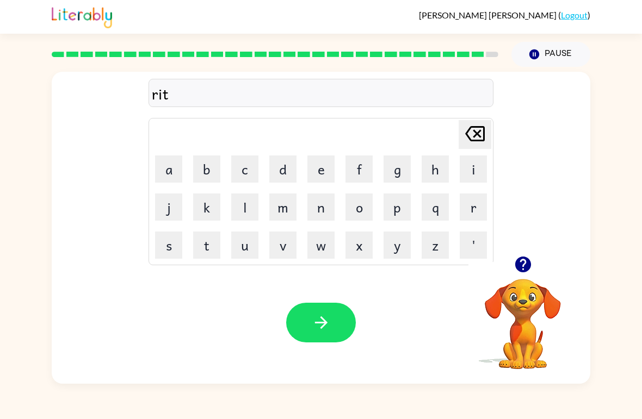
click at [302, 342] on button "button" at bounding box center [321, 323] width 70 height 40
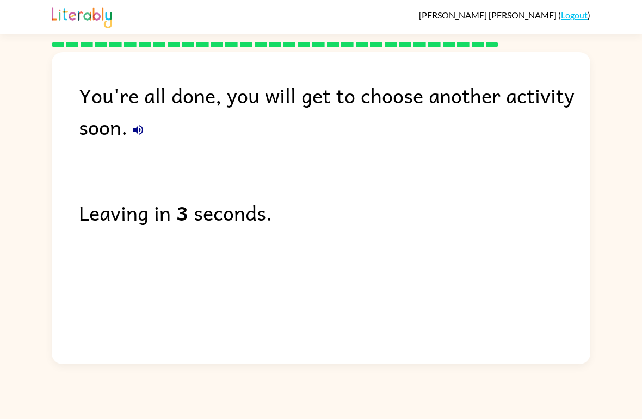
click at [140, 131] on icon "button" at bounding box center [138, 130] width 10 height 10
